Goal: Contribute content: Add original content to the website for others to see

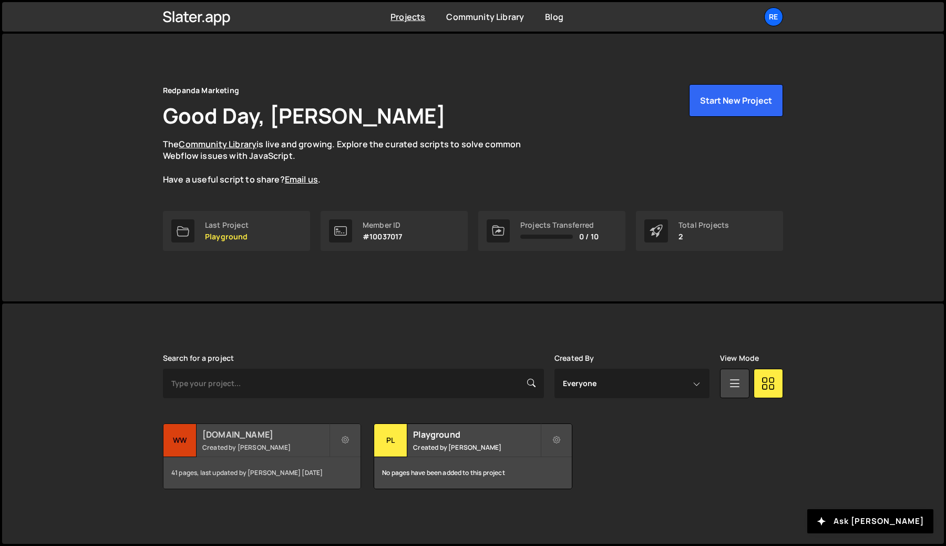
click at [280, 435] on h2 "[DOMAIN_NAME]" at bounding box center [265, 434] width 127 height 12
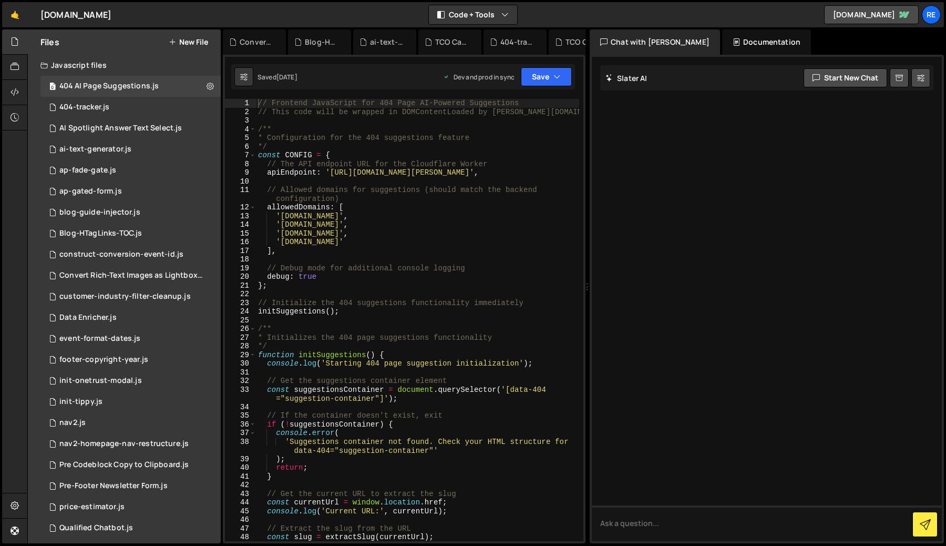
click at [200, 45] on button "New File" at bounding box center [188, 42] width 39 height 8
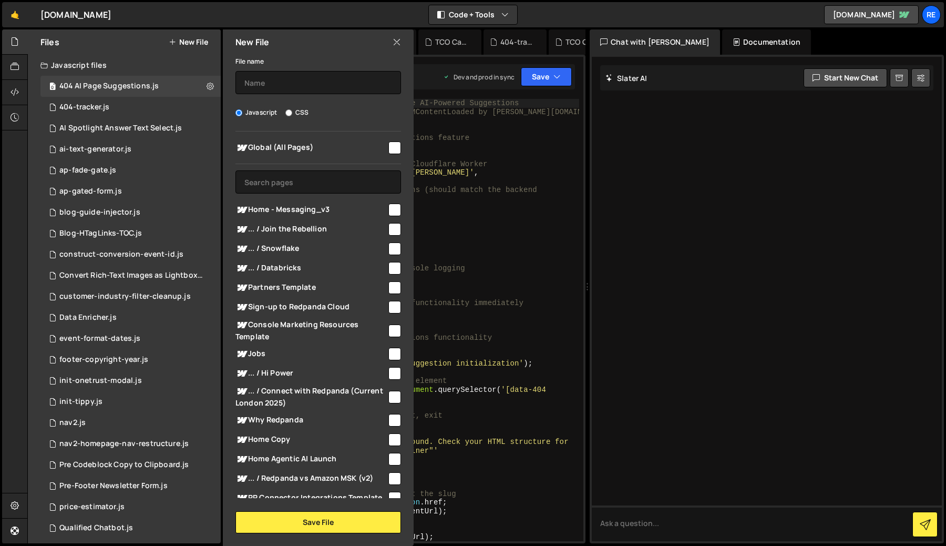
click at [393, 147] on input "checkbox" at bounding box center [395, 147] width 13 height 13
checkbox input "true"
click at [315, 525] on button "Save File" at bounding box center [319, 522] width 166 height 22
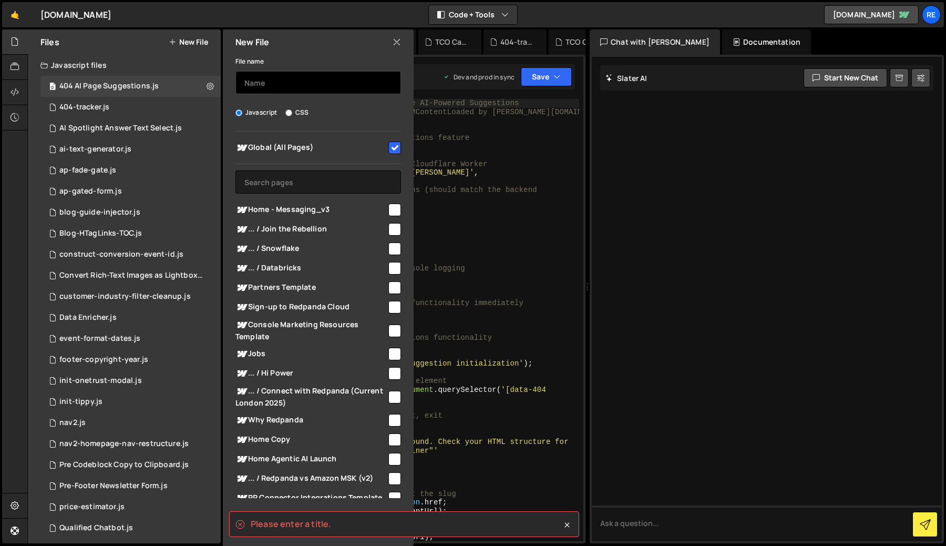
drag, startPoint x: 289, startPoint y: 80, endPoint x: 288, endPoint y: 87, distance: 7.4
click at [288, 77] on input "text" at bounding box center [319, 82] width 166 height 23
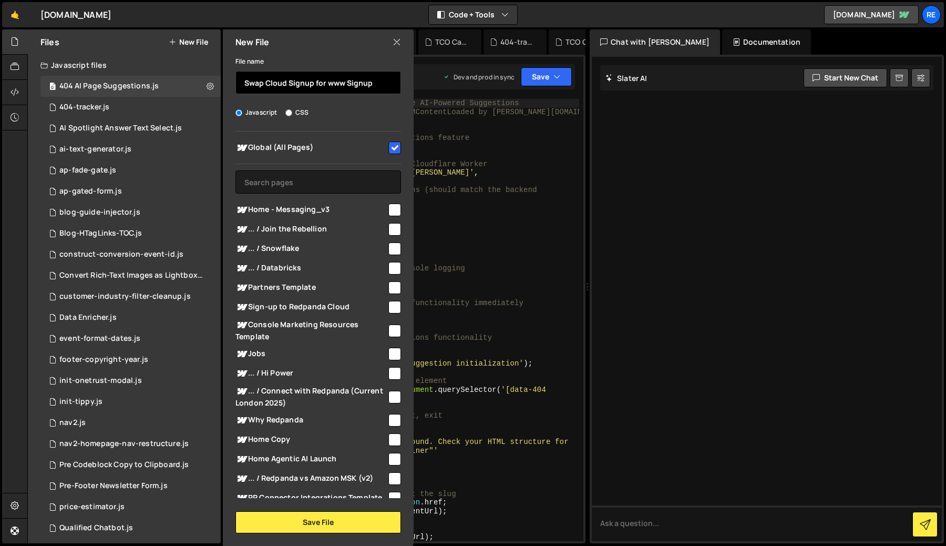
type input "Swap Cloud Signup for www Signup"
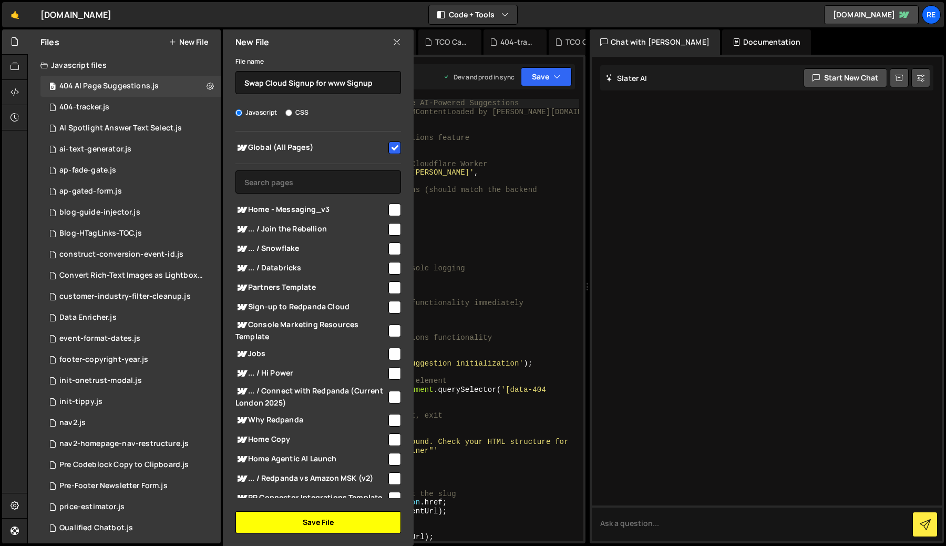
click at [315, 527] on button "Save File" at bounding box center [319, 522] width 166 height 22
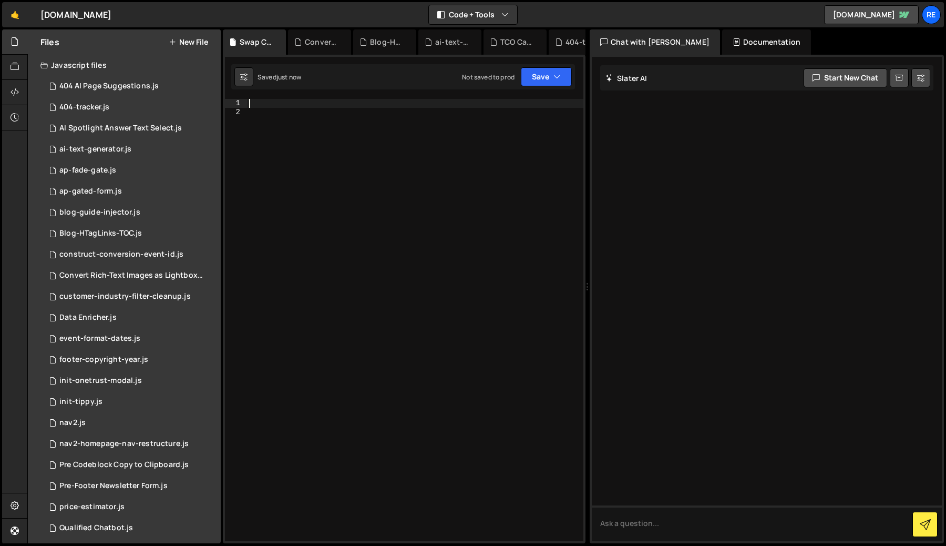
click at [268, 107] on div at bounding box center [415, 328] width 336 height 459
paste textarea "})();"
type textarea "})();"
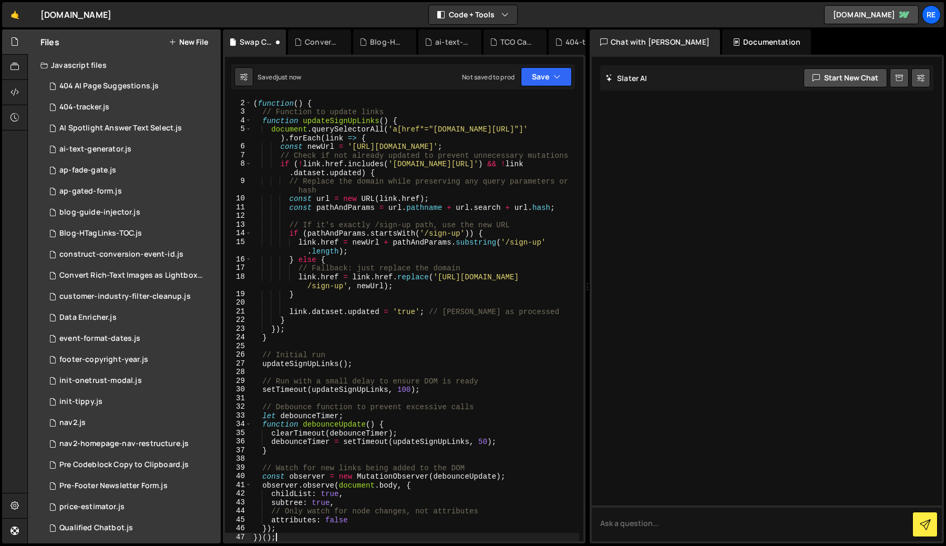
scroll to position [130, 0]
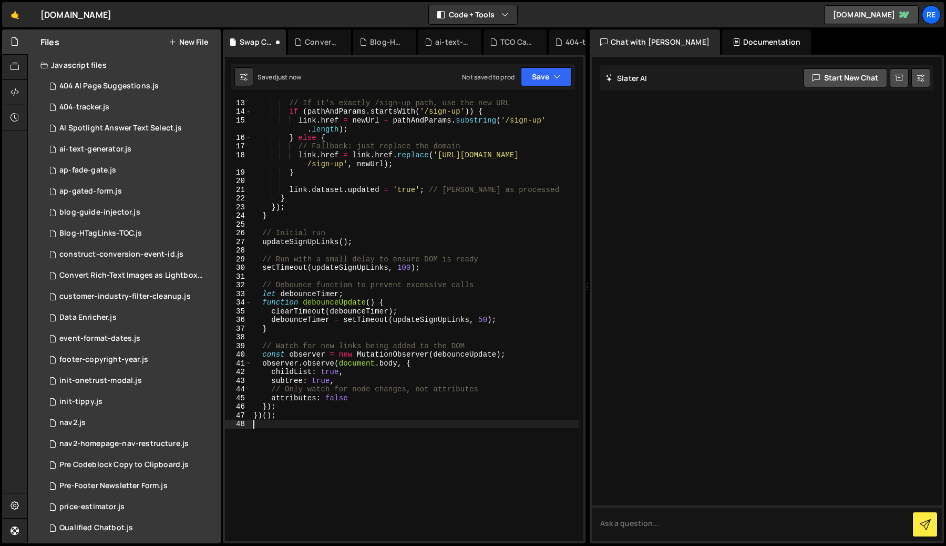
click at [370, 454] on div "// If it's exactly /sign-up path, use the new URL if ( pathAndParams . startsWi…" at bounding box center [415, 327] width 328 height 459
click at [404, 386] on div "// If it's exactly /sign-up path, use the new URL if ( pathAndParams . startsWi…" at bounding box center [415, 327] width 328 height 459
type textarea "// Only watch for node changes, not attributes"
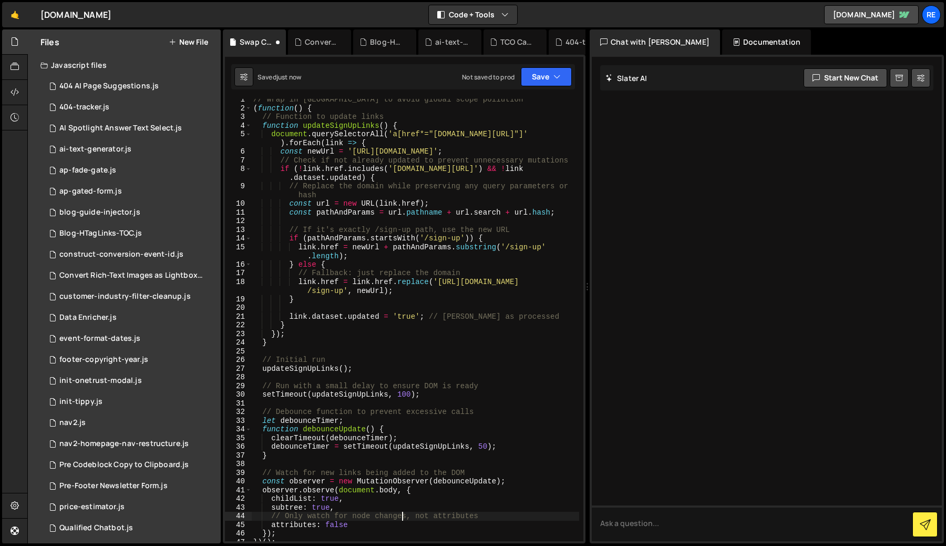
scroll to position [0, 0]
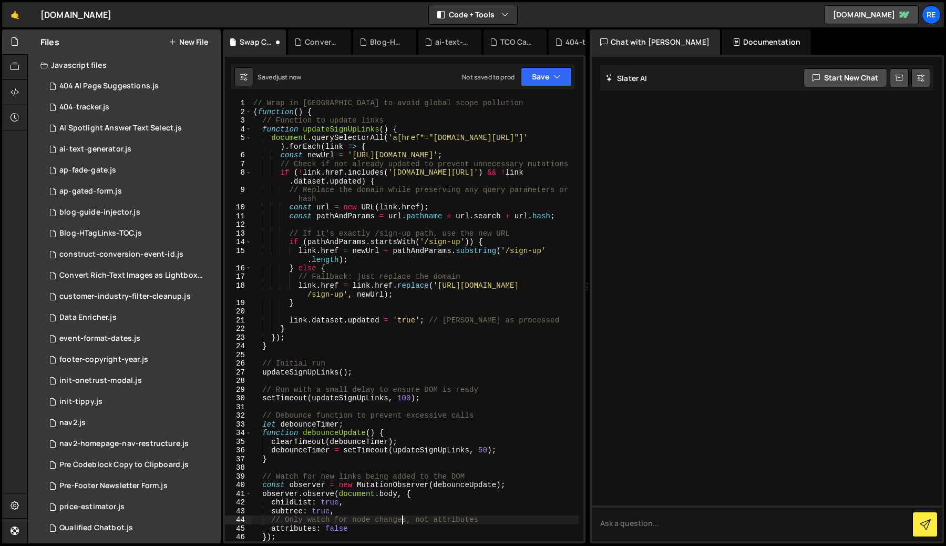
click at [518, 311] on div "// Wrap in [GEOGRAPHIC_DATA] to avoid global scope pollution ( function ( ) { /…" at bounding box center [415, 328] width 328 height 459
